Goal: Download file/media

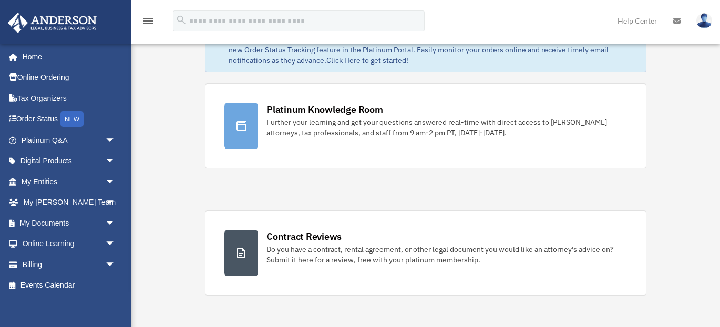
scroll to position [34, 0]
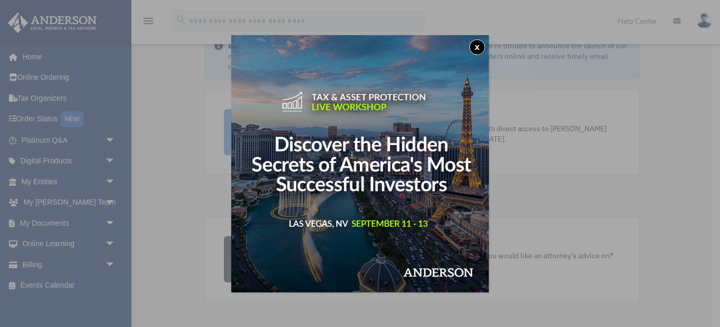
click at [482, 47] on button "x" at bounding box center [477, 47] width 16 height 16
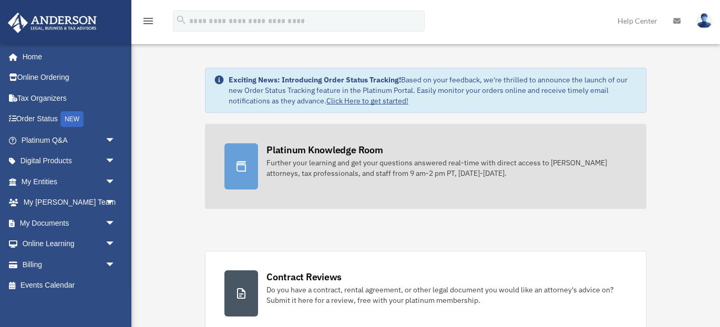
scroll to position [0, 0]
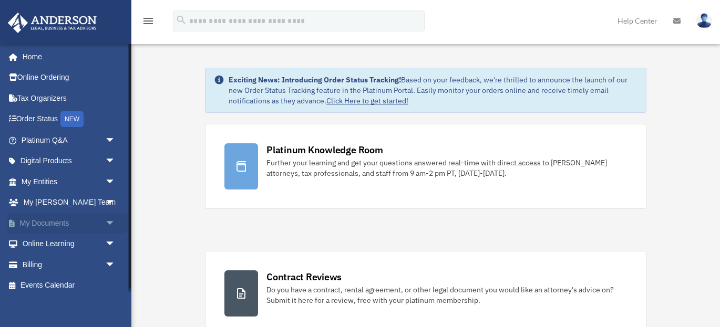
click at [71, 219] on link "My Documents arrow_drop_down" at bounding box center [69, 223] width 124 height 21
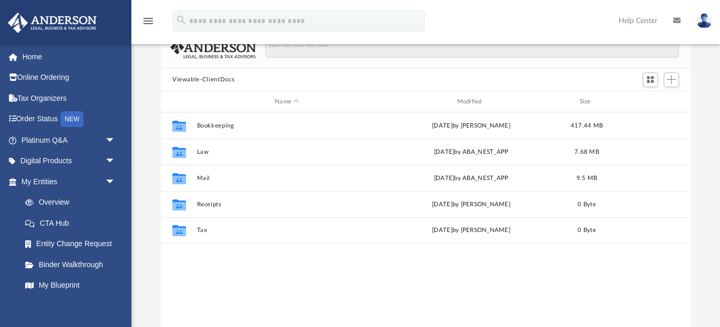
scroll to position [68, 0]
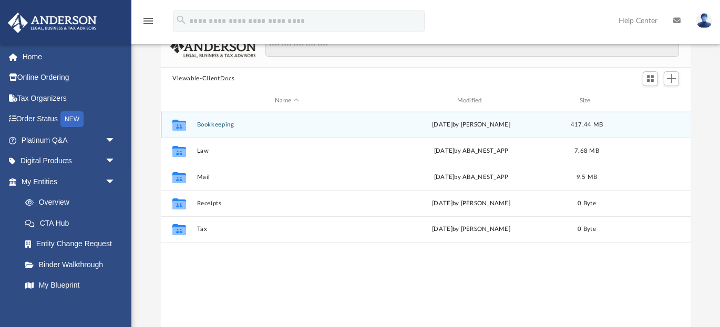
click at [215, 125] on button "Bookkeeping" at bounding box center [287, 124] width 180 height 7
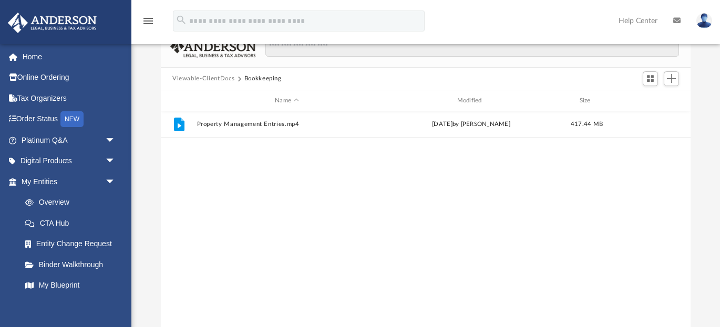
click at [210, 79] on button "Viewable-ClientDocs" at bounding box center [203, 78] width 62 height 9
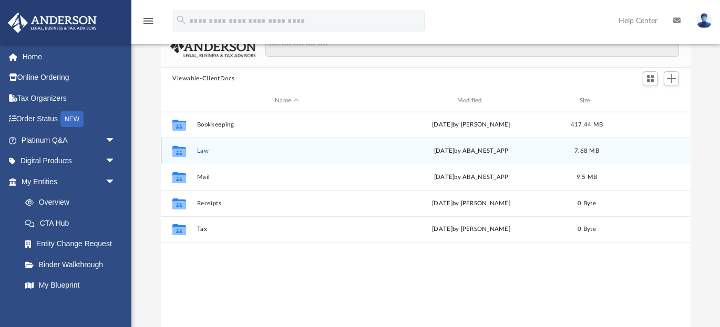
click at [194, 150] on div "Collaborated Folder Law [DATE] by ABA_NEST_APP 7.68 MB" at bounding box center [426, 151] width 530 height 26
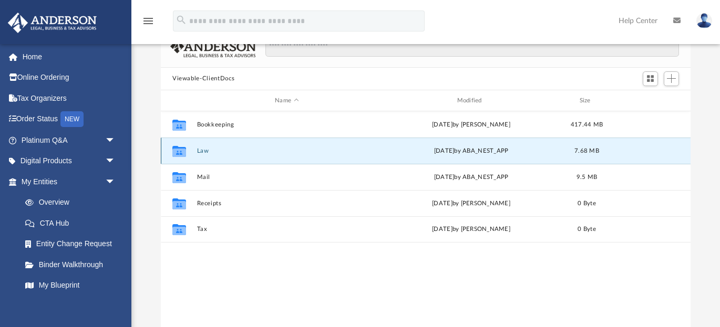
click at [179, 153] on icon "grid" at bounding box center [179, 153] width 14 height 8
click at [204, 153] on button "Law" at bounding box center [287, 151] width 180 height 7
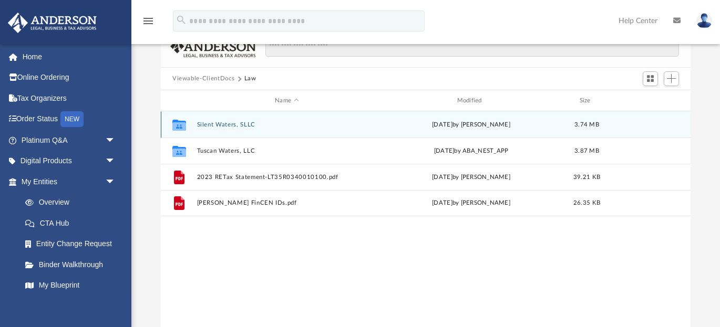
click at [240, 125] on button "Silent Waters, SLLC" at bounding box center [287, 124] width 180 height 7
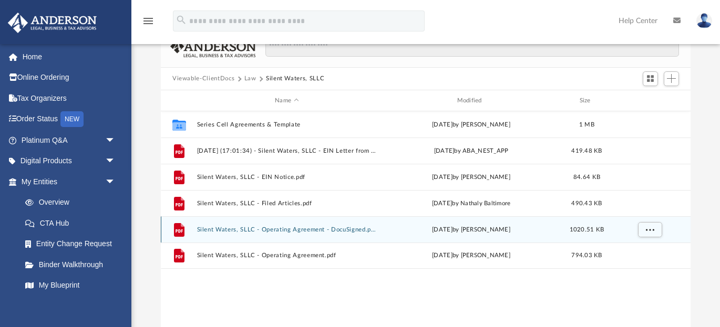
click at [236, 230] on button "Silent Waters, SLLC - Operating Agreement - DocuSigned.pdf" at bounding box center [287, 230] width 180 height 7
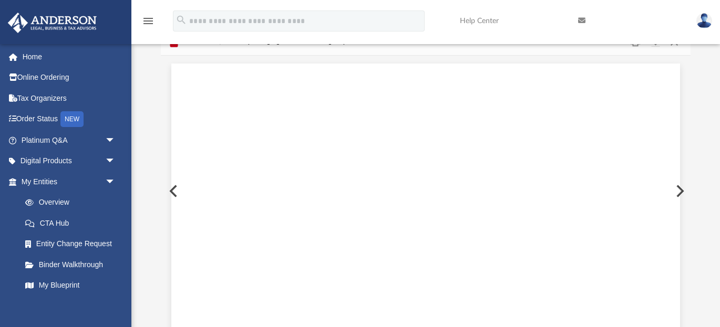
scroll to position [18201, 0]
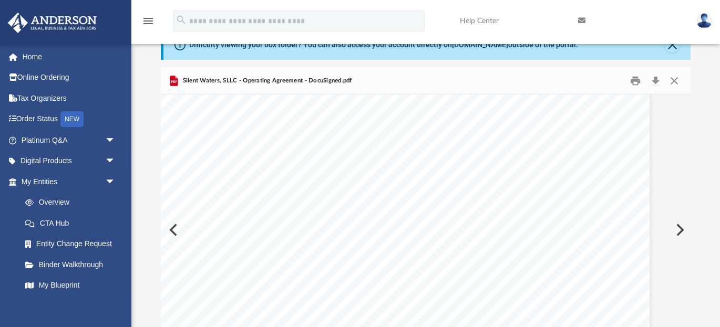
scroll to position [53868, 30]
click at [657, 84] on button "Download" at bounding box center [655, 81] width 19 height 16
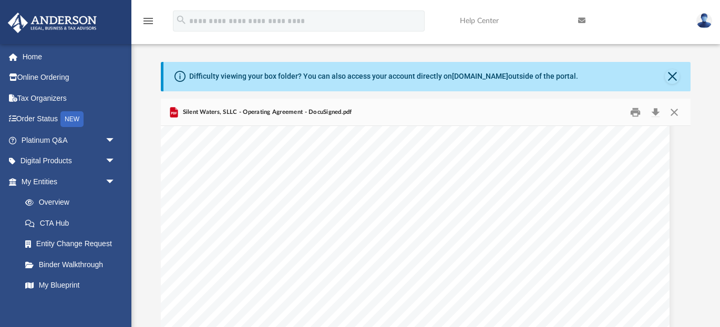
scroll to position [23743, 11]
click at [334, 115] on span "Silent Waters, SLLC - Operating Agreement - DocuSigned.pdf" at bounding box center [266, 112] width 172 height 9
click at [348, 184] on span "Interpretation" at bounding box center [362, 188] width 54 height 10
click at [370, 322] on div "Table of Contents of Silent Waters, SLLC Page 5 of 5 Section 16.08 Waiver of Ju…" at bounding box center [424, 239] width 509 height 658
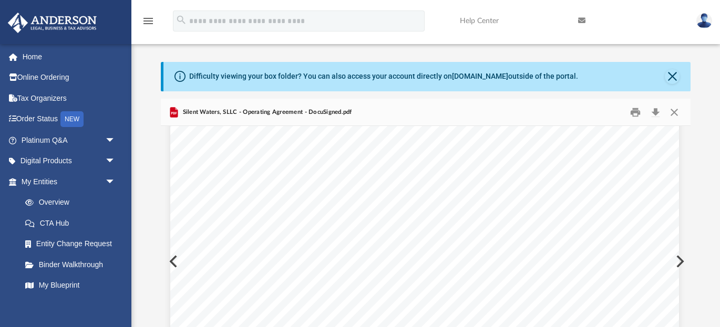
click at [390, 293] on div "Table of Contents of Silent Waters, SLLC Page 5 of 5 Section 16.08 Waiver of Ju…" at bounding box center [424, 239] width 509 height 658
